Goal: Task Accomplishment & Management: Use online tool/utility

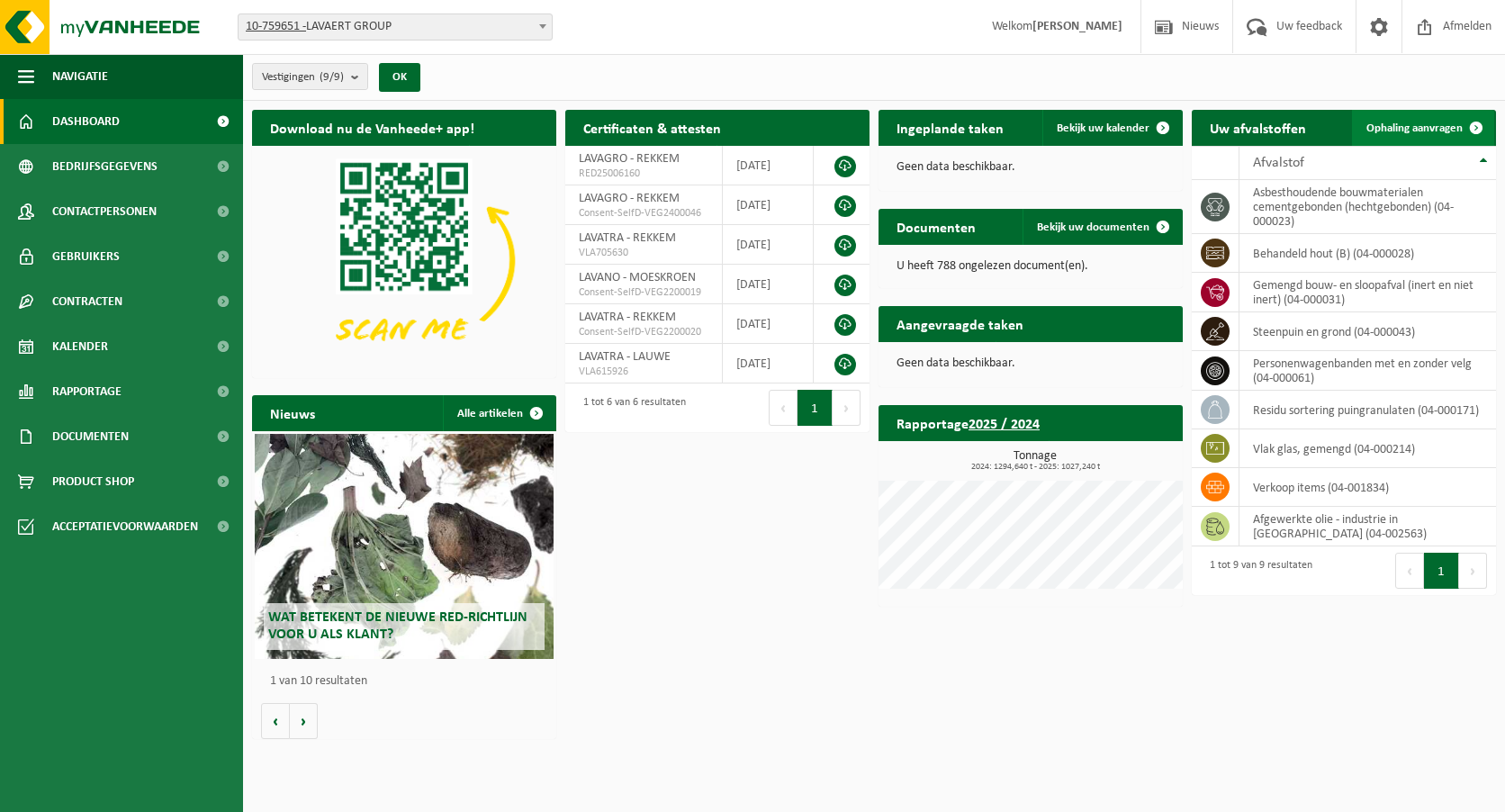
click at [1426, 110] on link "Ophaling aanvragen" at bounding box center [1422, 128] width 142 height 36
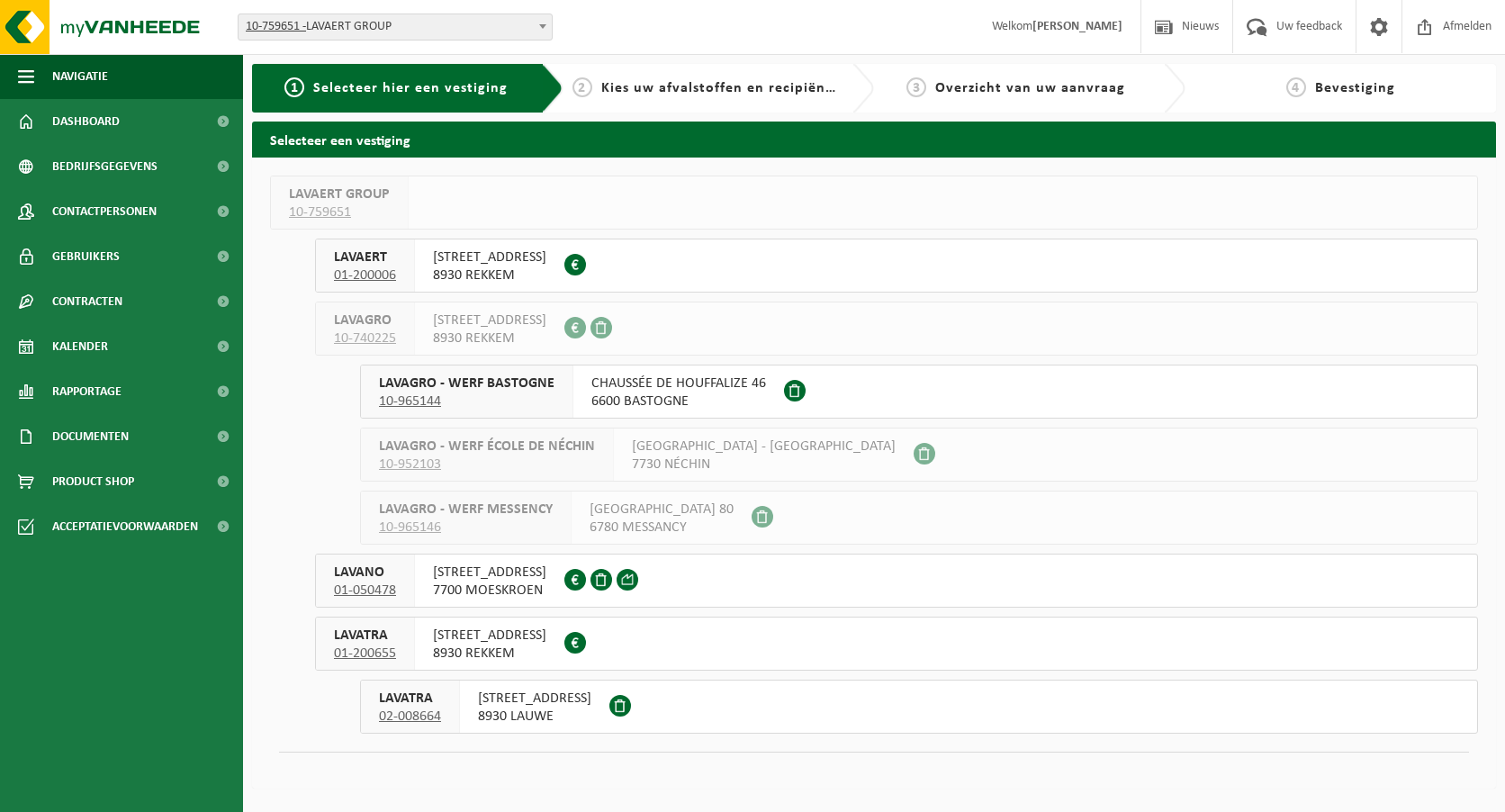
click at [592, 716] on span "8930 LAUWE" at bounding box center [534, 716] width 114 height 18
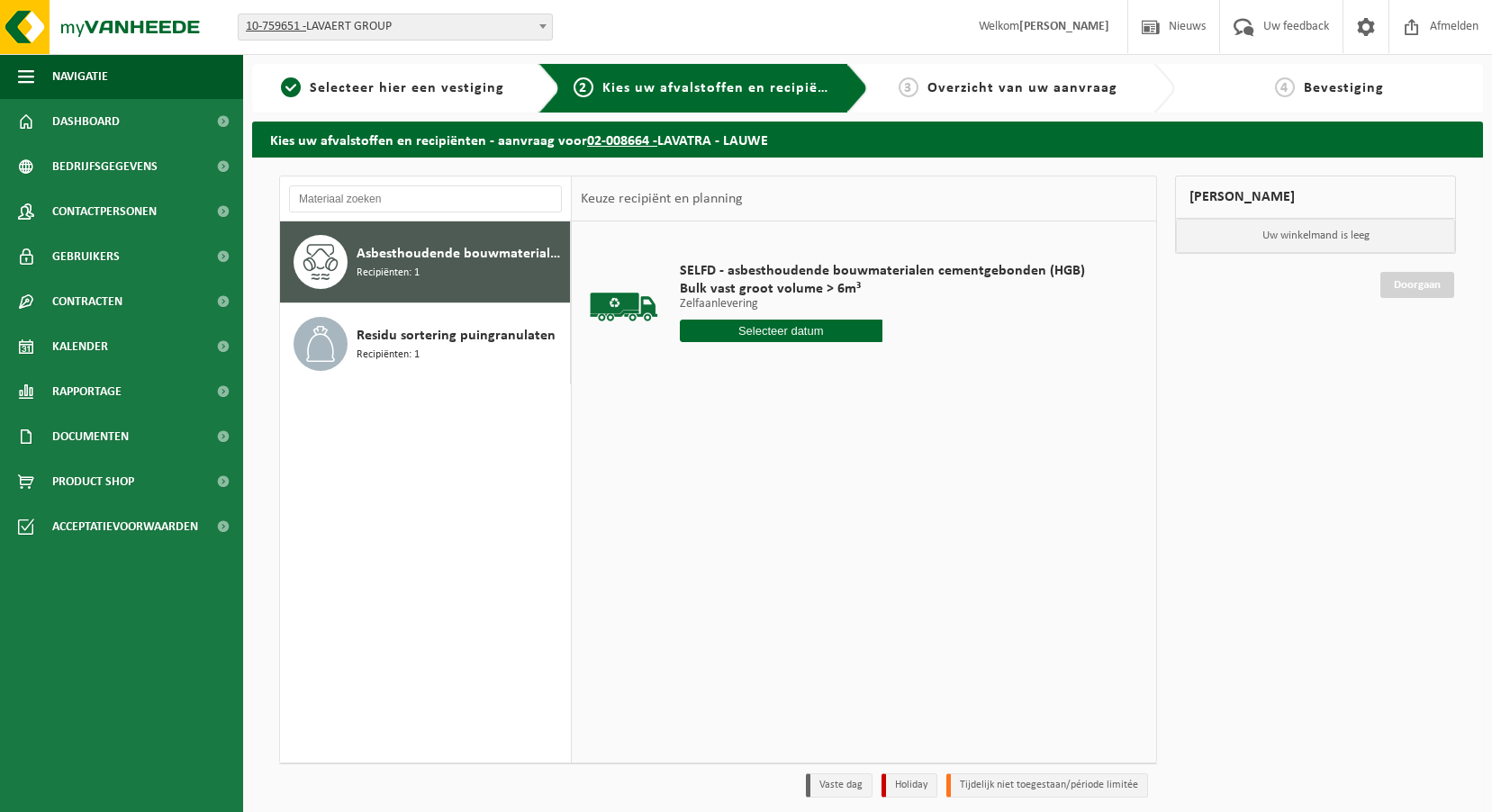
click at [802, 330] on input "text" at bounding box center [781, 331] width 202 height 23
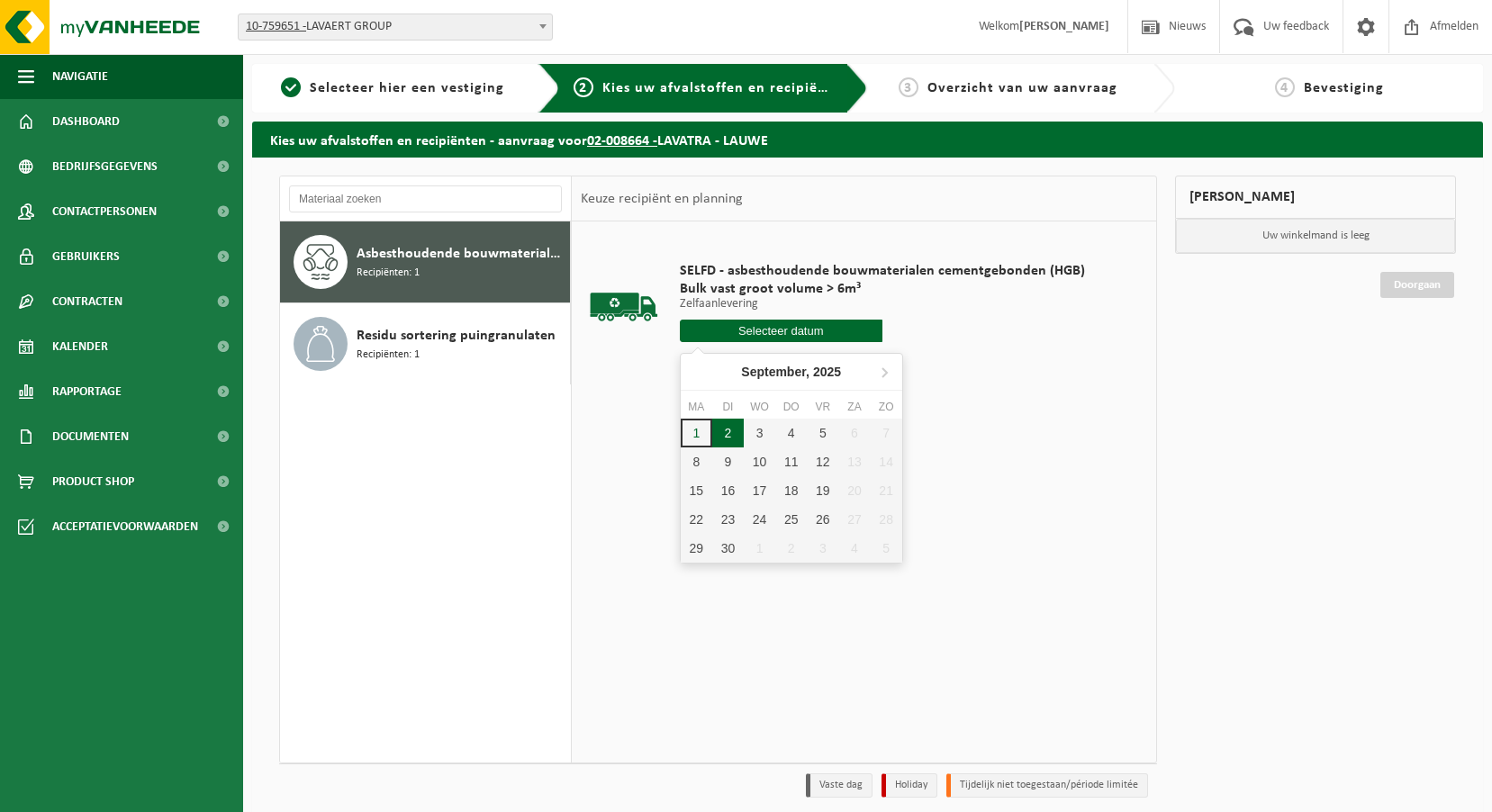
click at [727, 433] on div "2" at bounding box center [727, 433] width 32 height 29
type input "Van 2025-09-02"
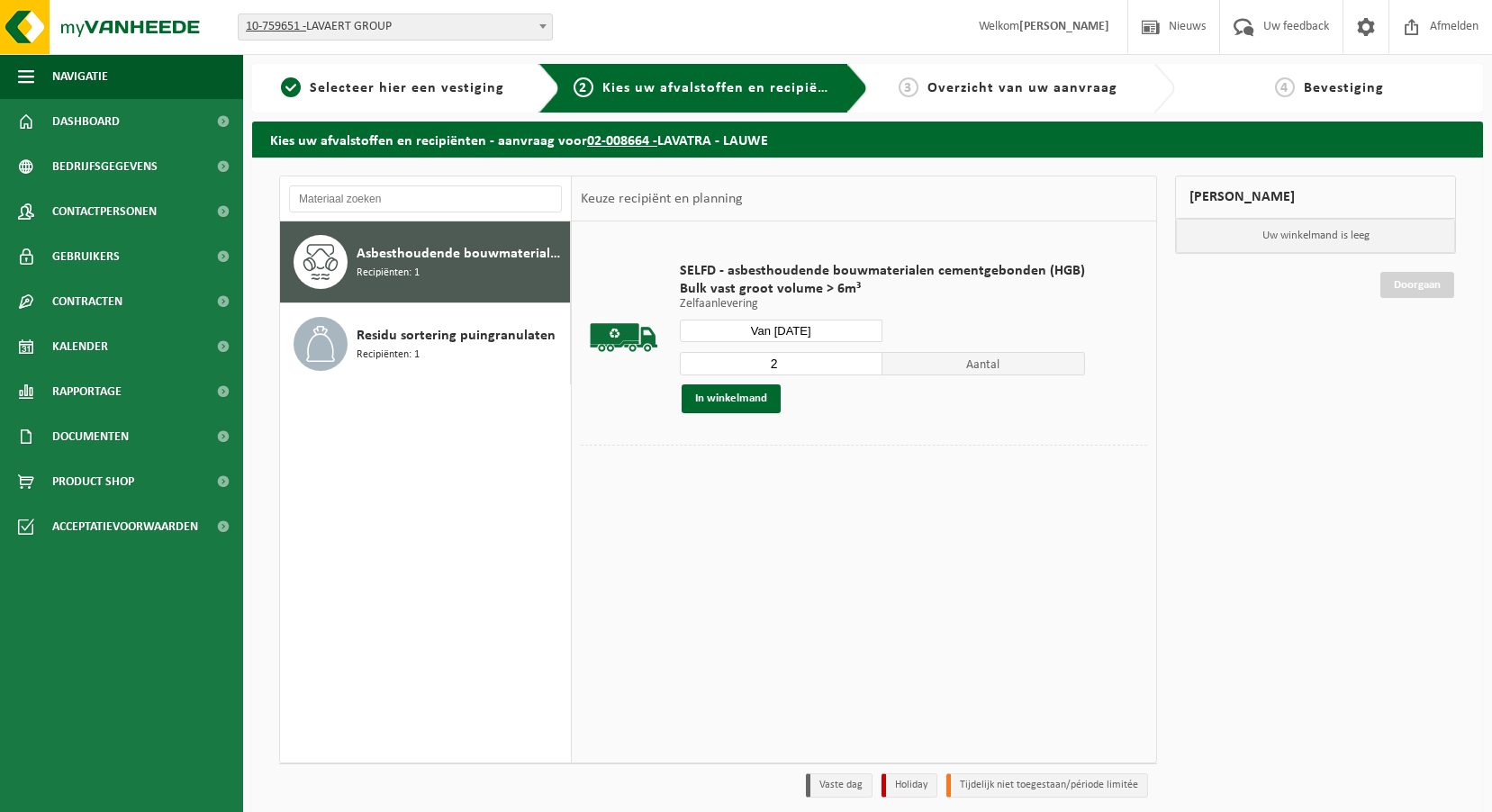
type input "2"
click at [862, 363] on input "2" at bounding box center [781, 364] width 202 height 24
click at [767, 404] on button "In winkelmand" at bounding box center [731, 399] width 99 height 29
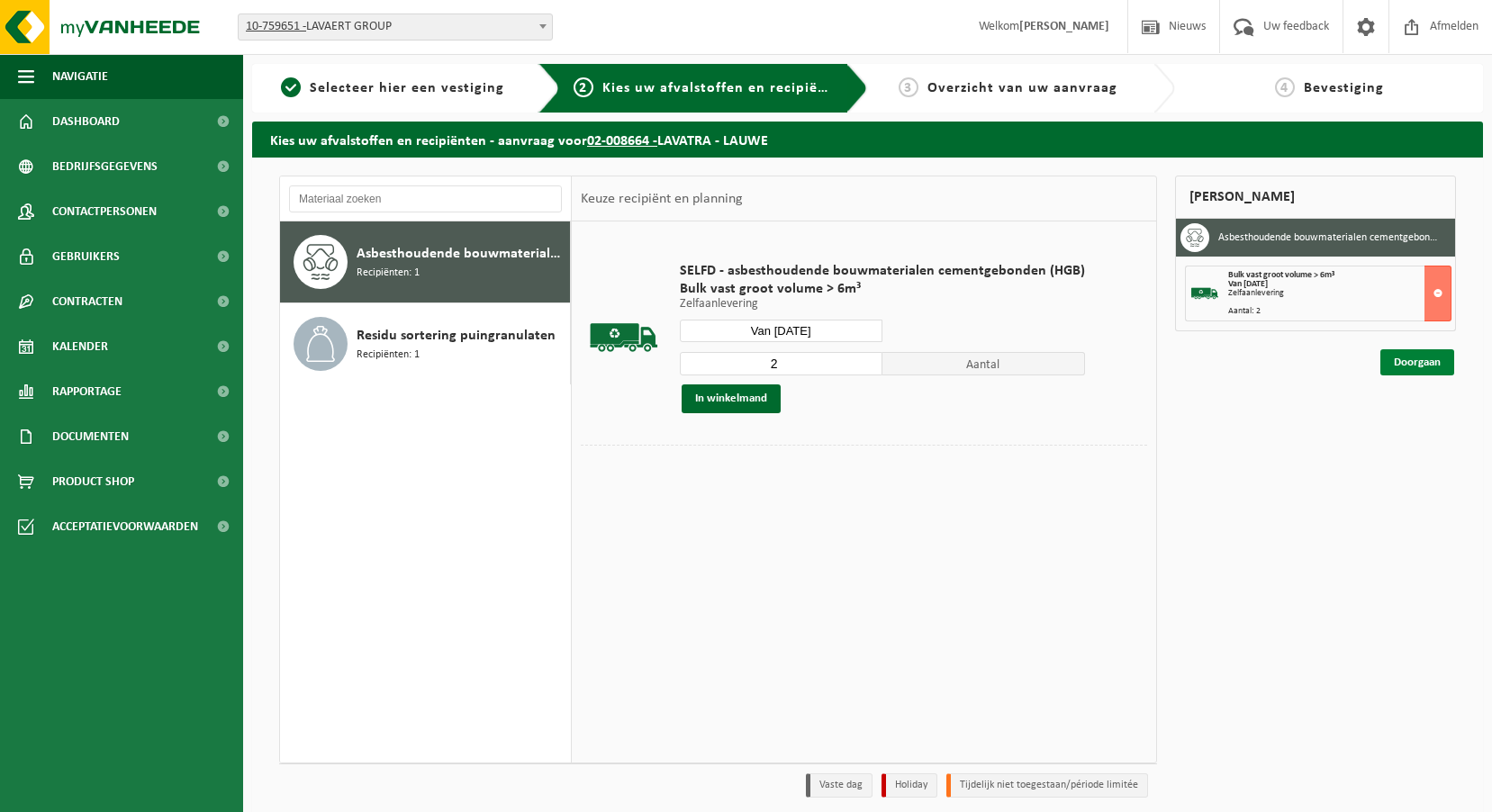
click at [1429, 365] on link "Doorgaan" at bounding box center [1417, 362] width 74 height 26
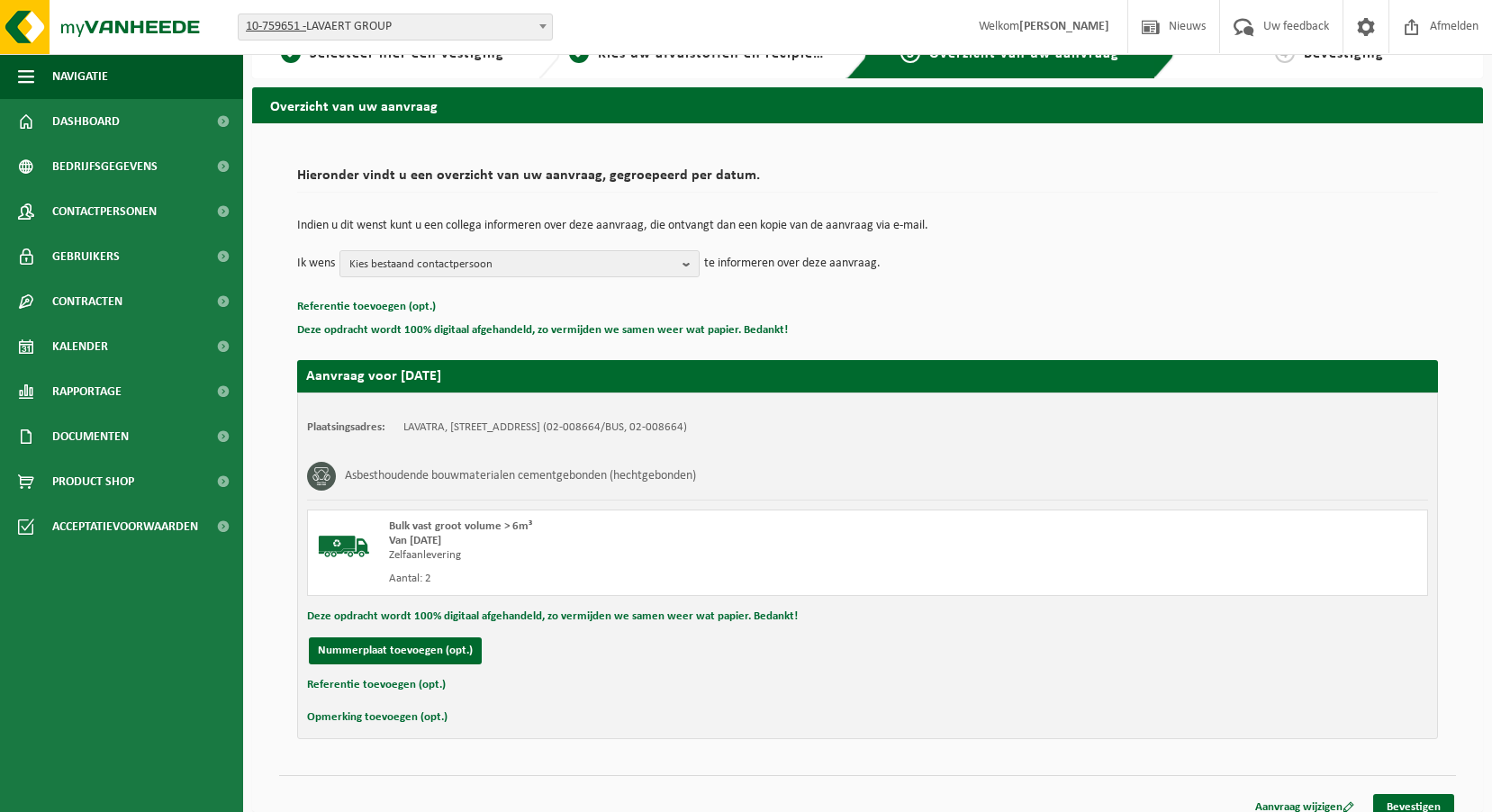
scroll to position [52, 0]
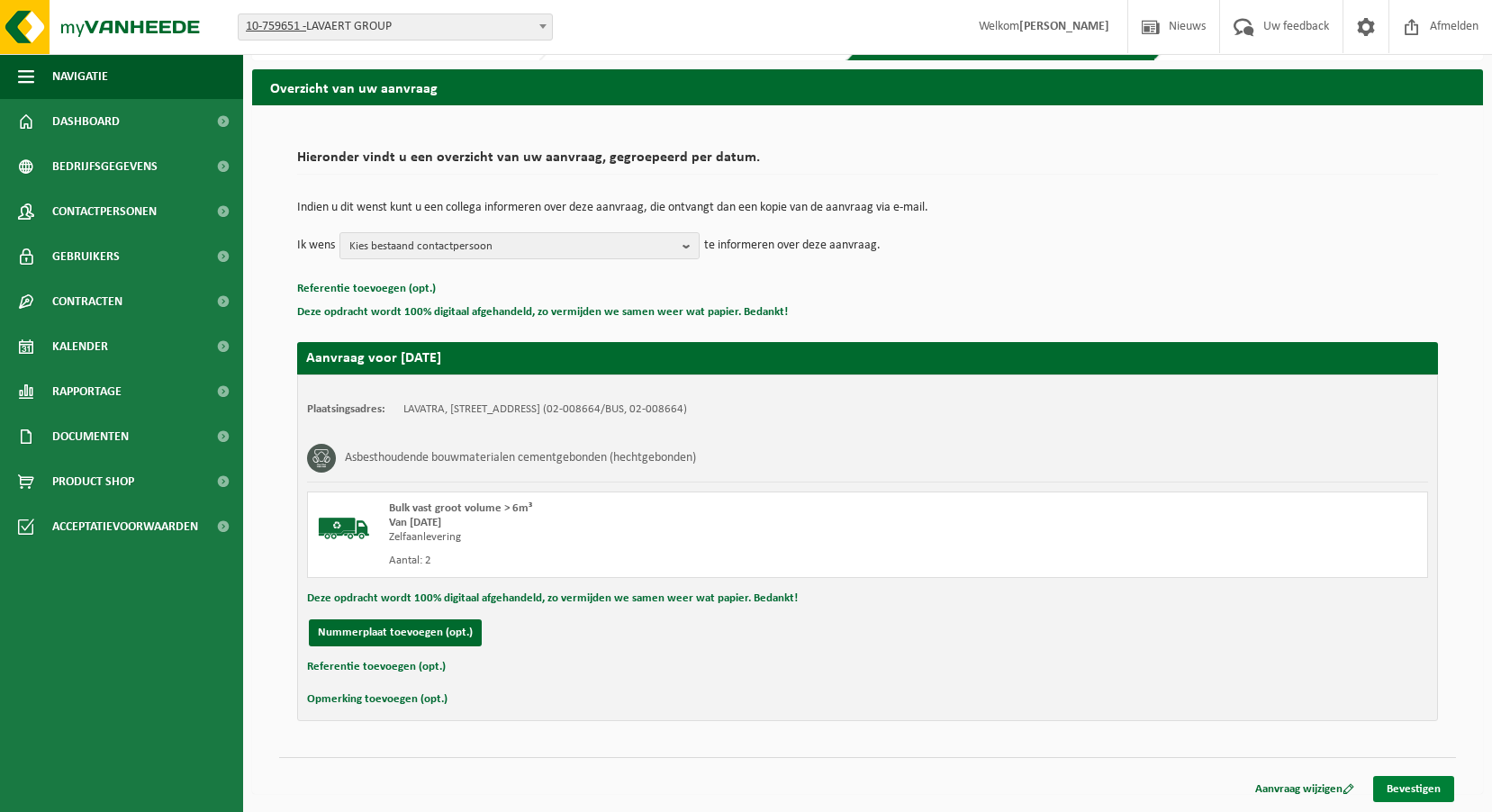
click at [1431, 789] on link "Bevestigen" at bounding box center [1413, 788] width 81 height 26
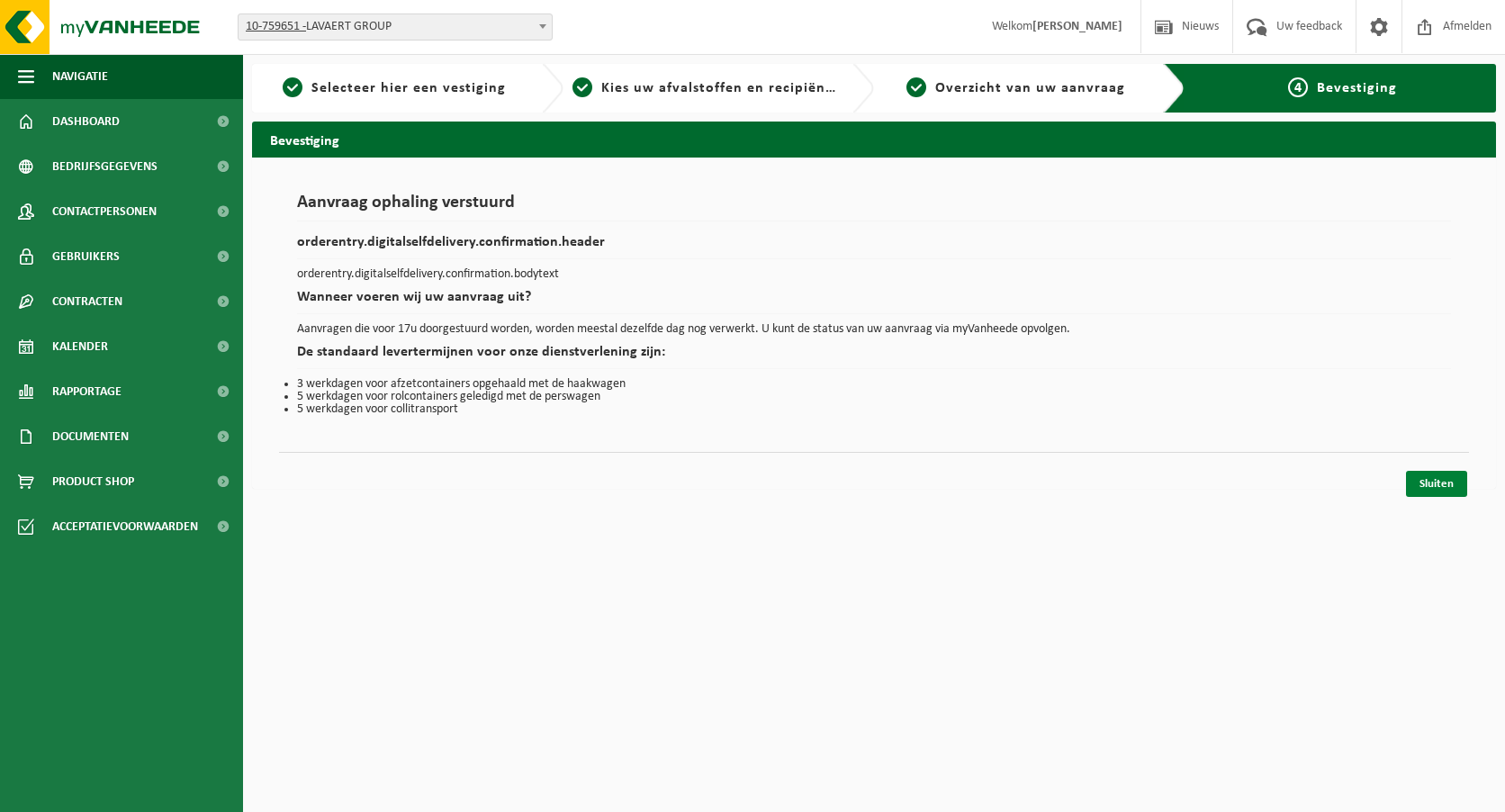
click at [1436, 484] on link "Sluiten" at bounding box center [1436, 483] width 61 height 26
